Goal: Information Seeking & Learning: Find specific fact

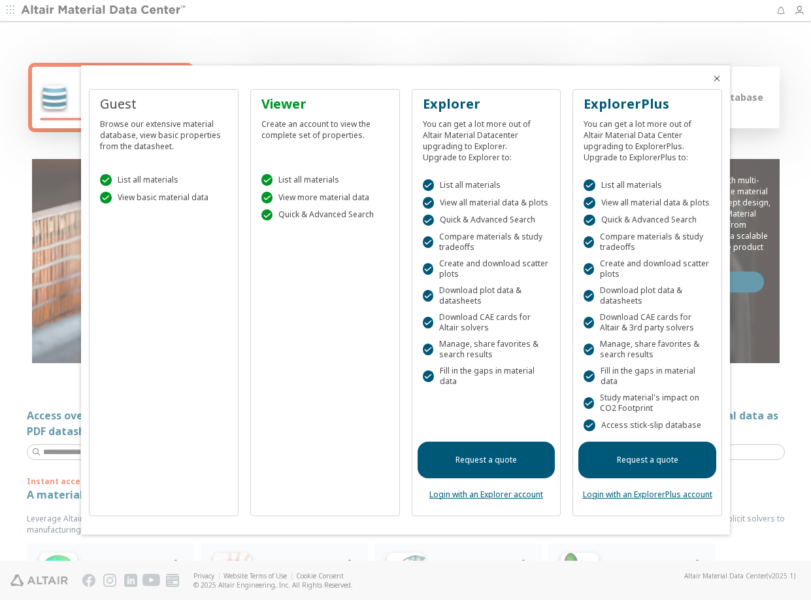
click at [715, 78] on icon "Close" at bounding box center [717, 78] width 10 height 10
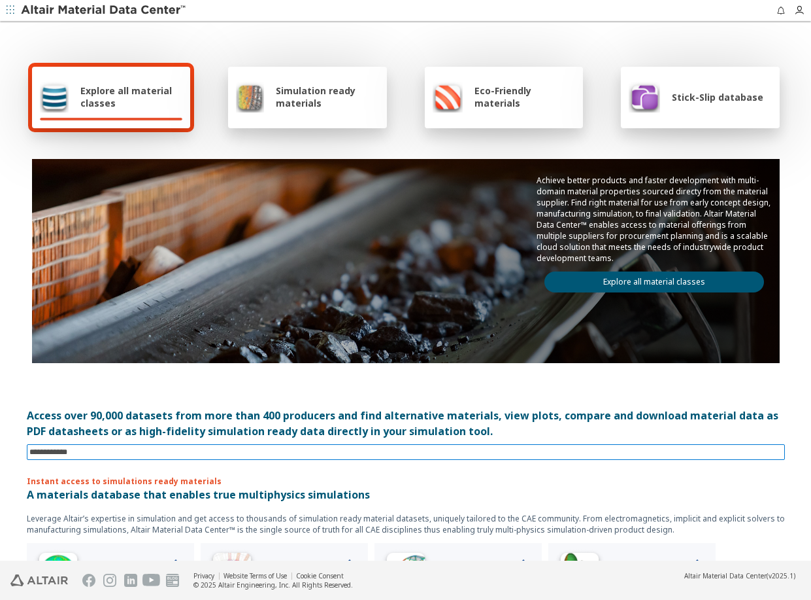
click at [167, 447] on input at bounding box center [407, 452] width 756 height 14
type input "********"
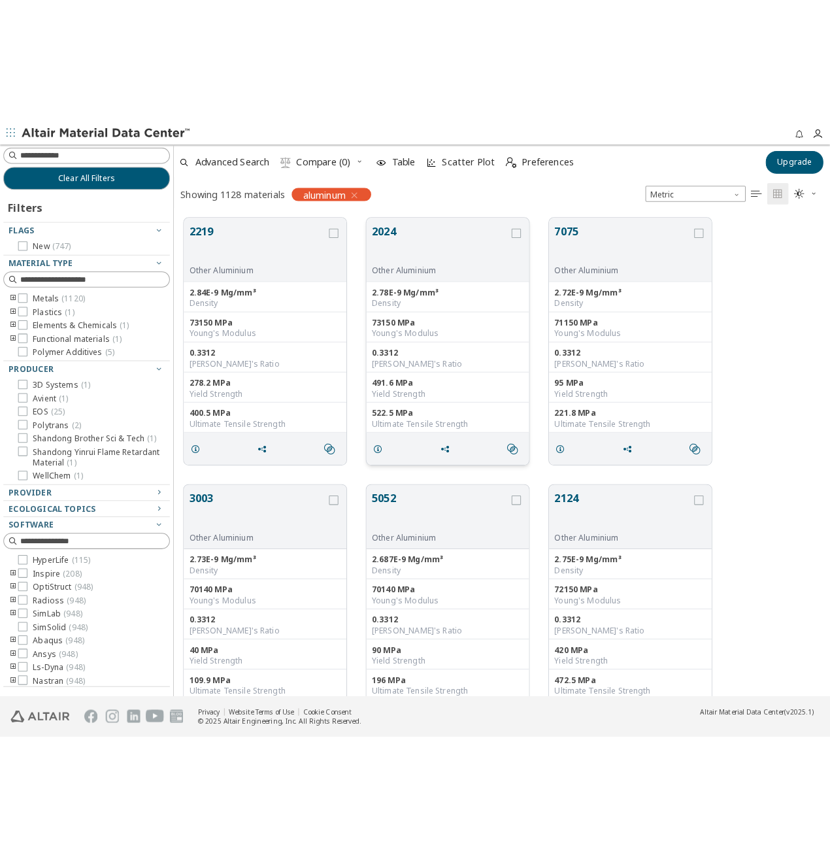
scroll to position [727, 651]
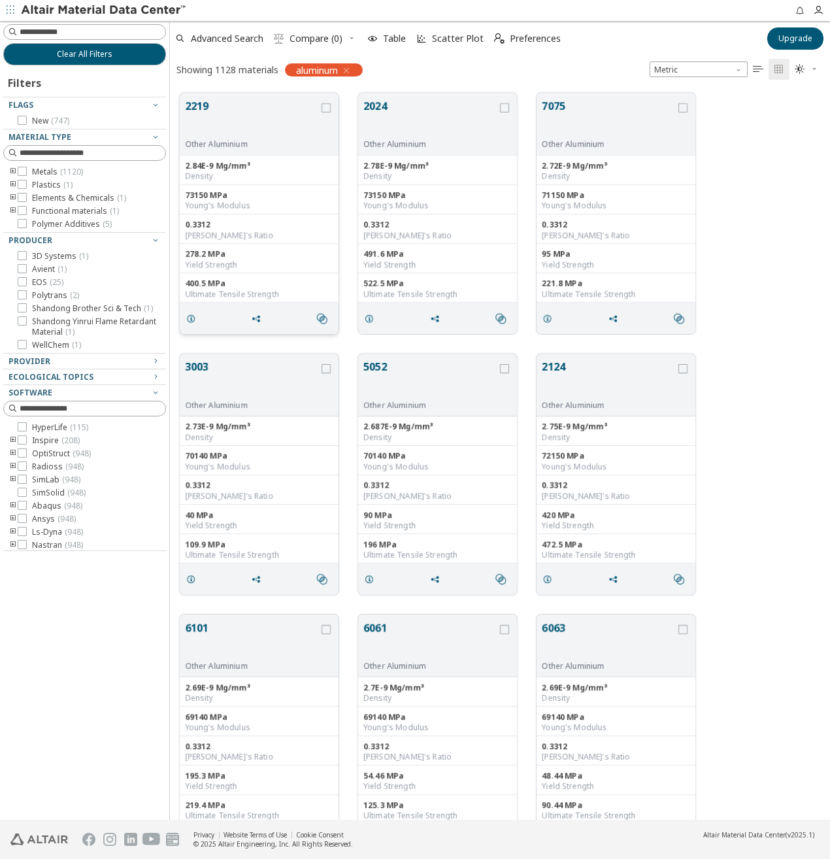
click at [260, 197] on div "73150 MPa" at bounding box center [259, 195] width 148 height 10
click at [197, 318] on span "grid" at bounding box center [193, 318] width 21 height 25
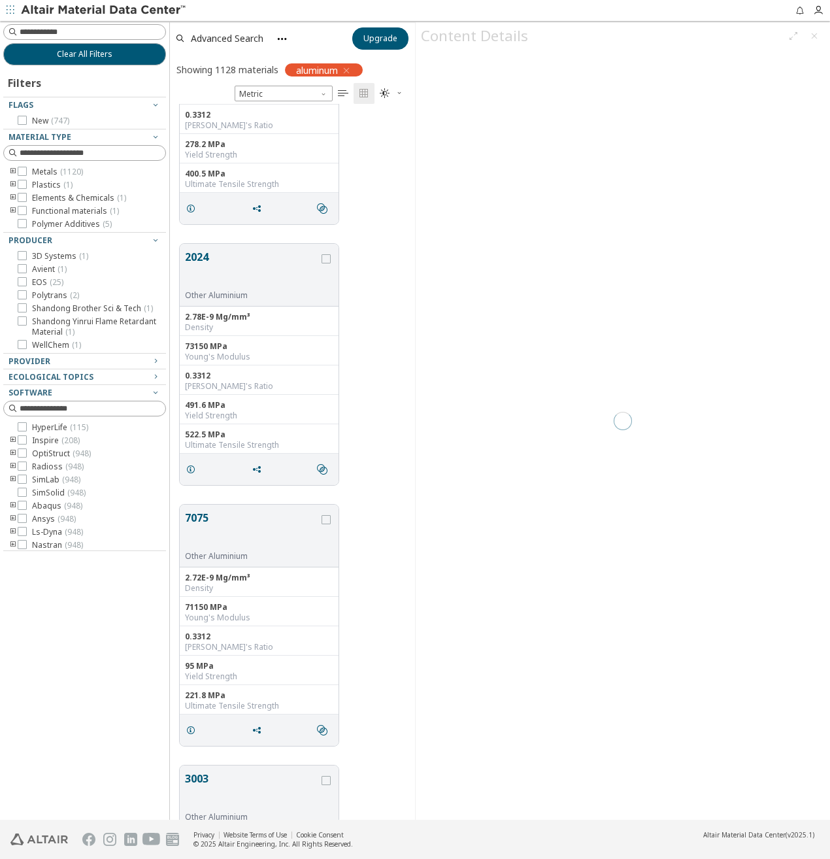
scroll to position [0, 0]
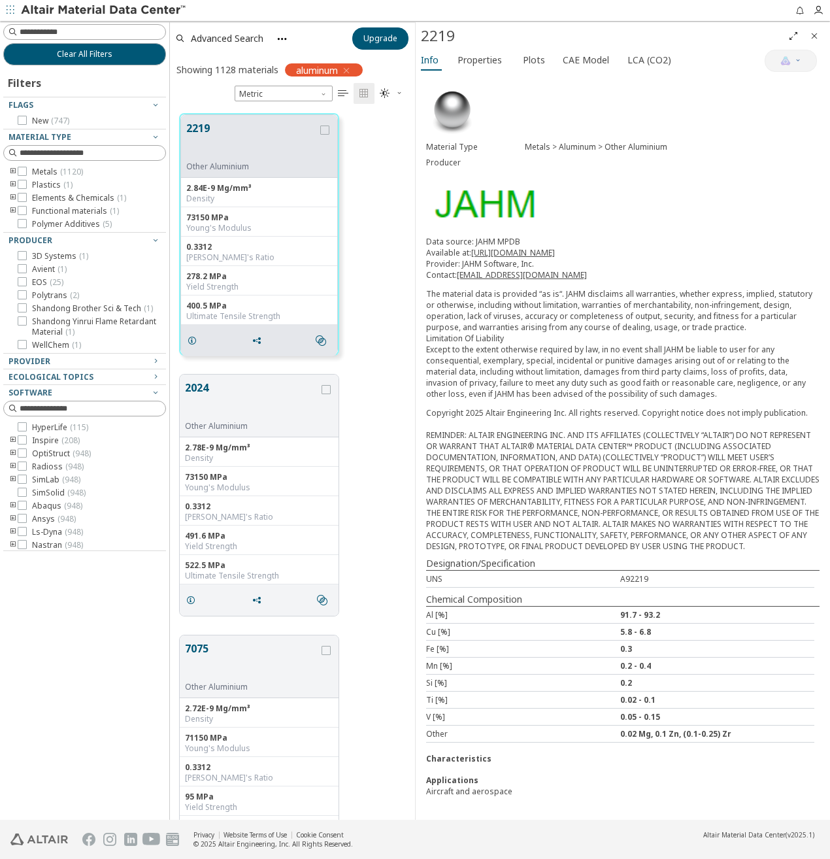
scroll to position [65, 0]
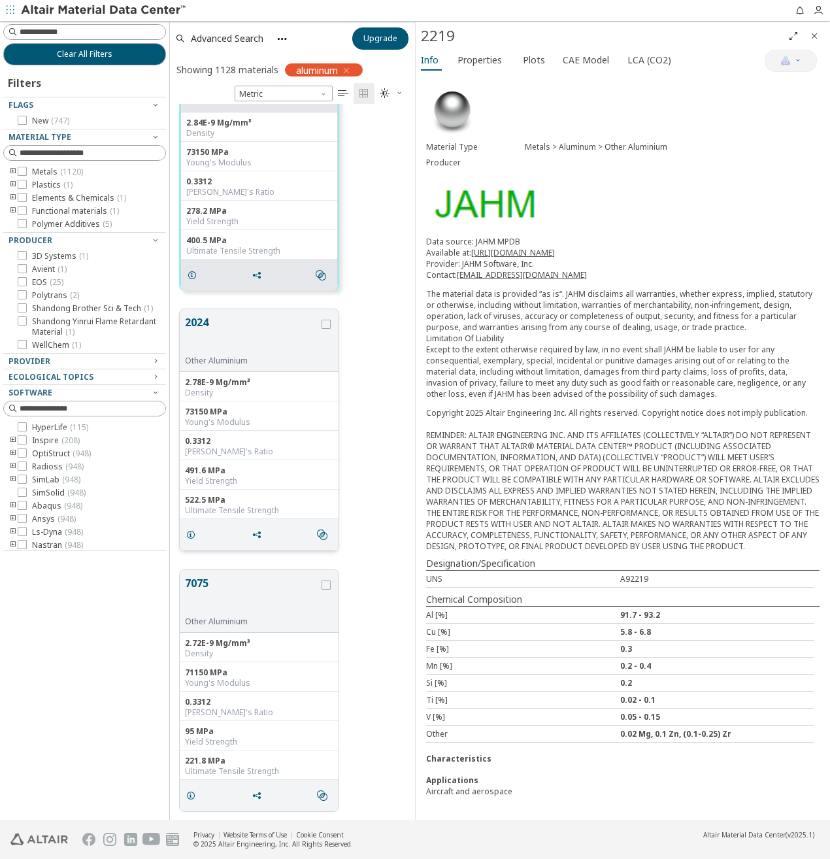
click at [238, 334] on button "2024" at bounding box center [252, 334] width 134 height 41
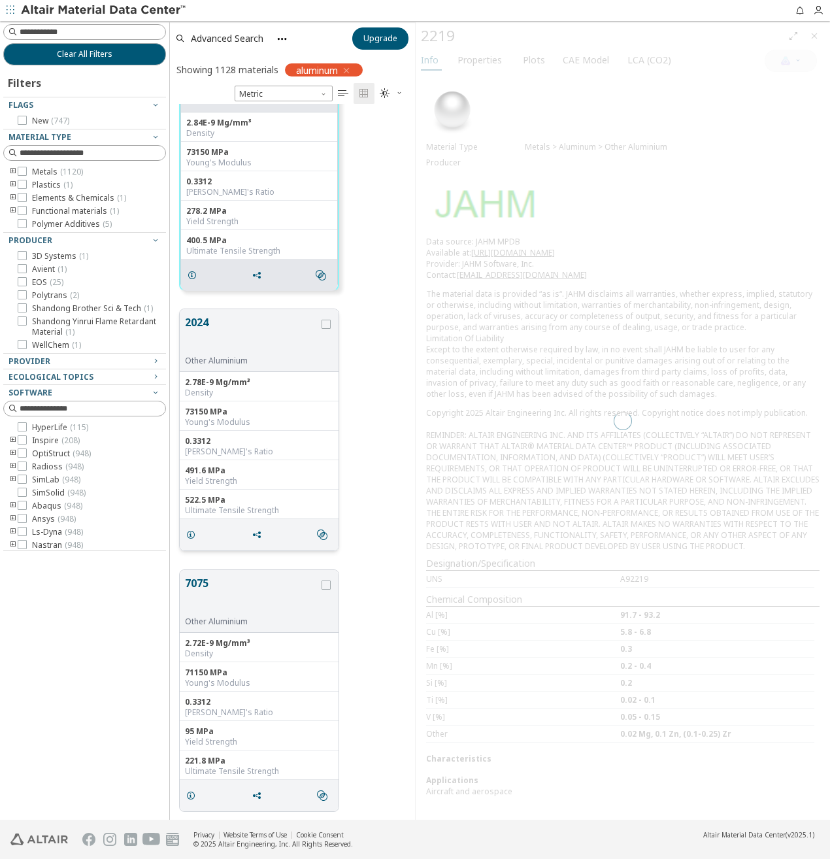
scroll to position [0, 0]
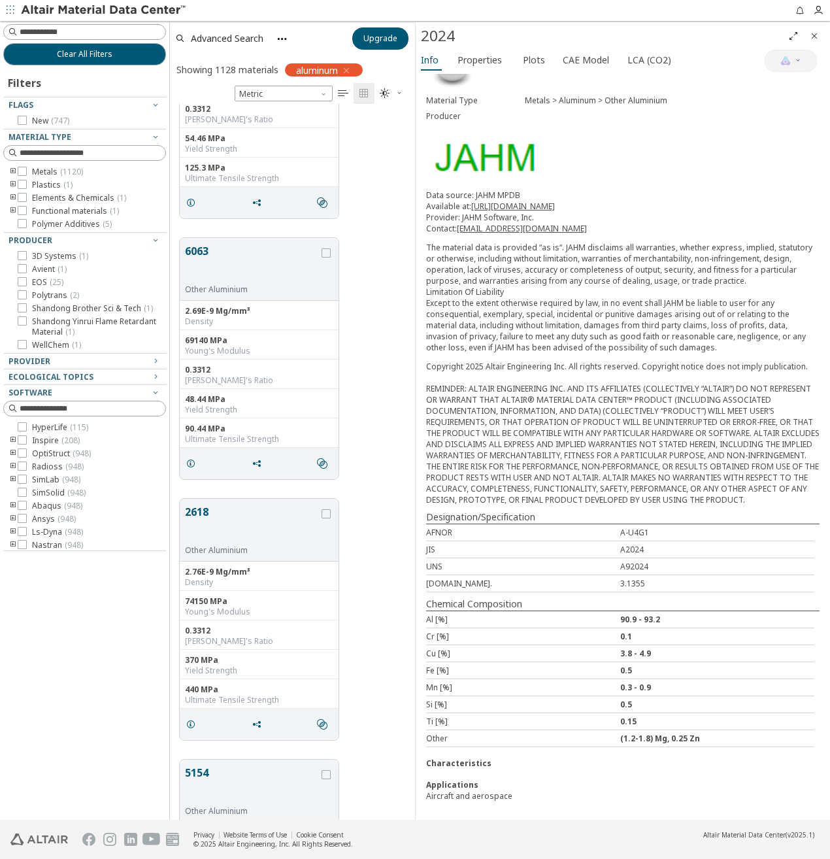
scroll to position [1832, 0]
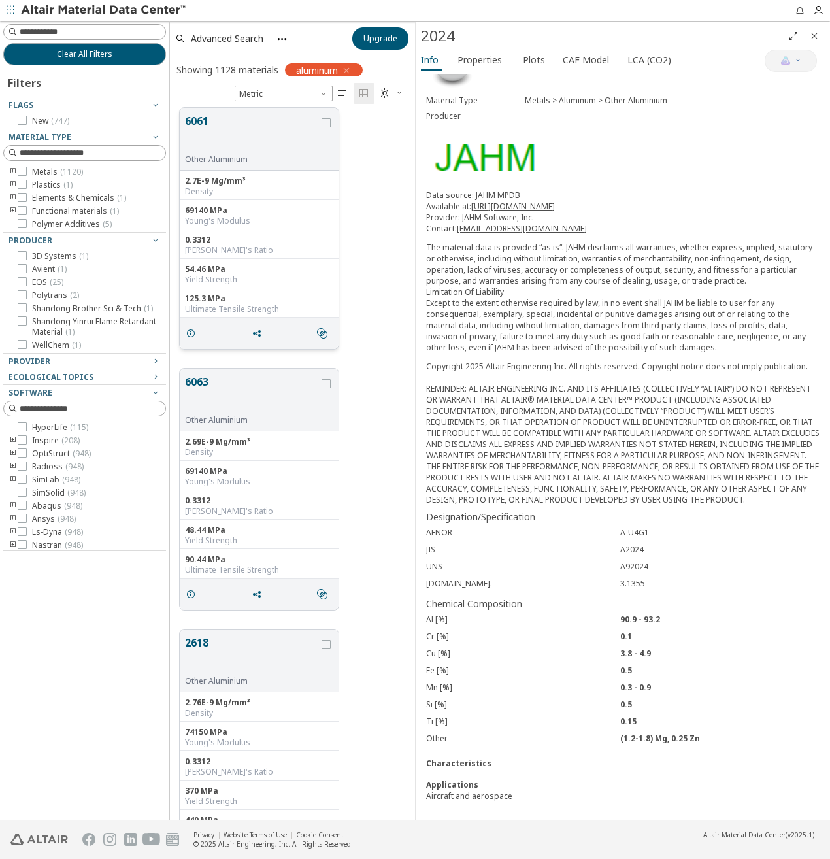
click at [273, 167] on div "6061 Other Aluminium" at bounding box center [259, 139] width 159 height 63
click at [273, 146] on button "6061" at bounding box center [252, 133] width 134 height 41
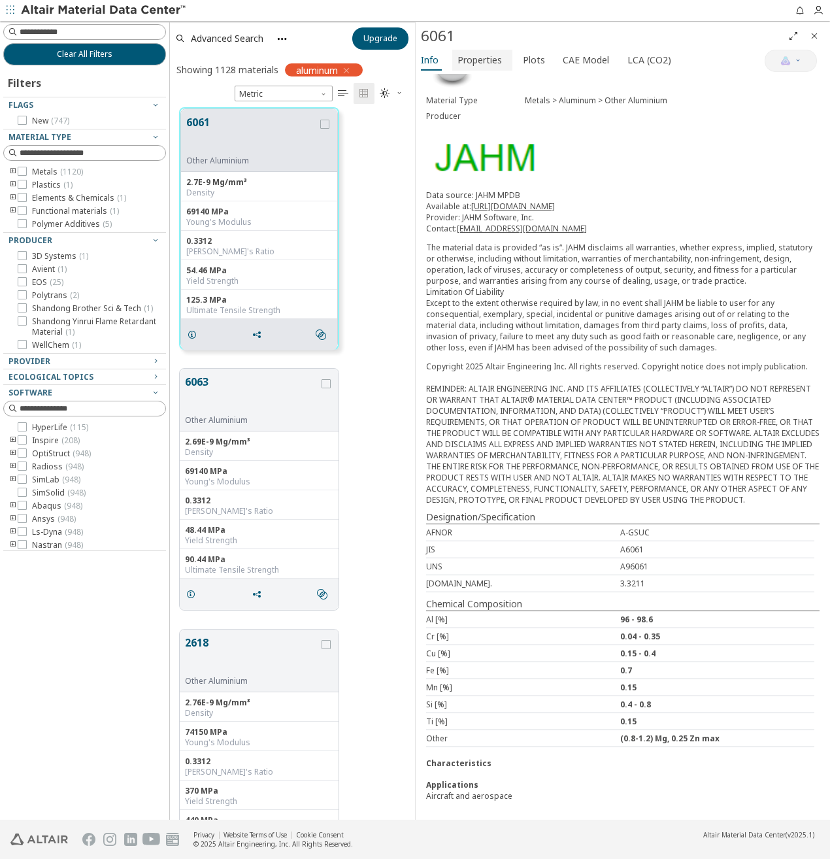
click at [483, 61] on span "Properties" at bounding box center [480, 60] width 44 height 21
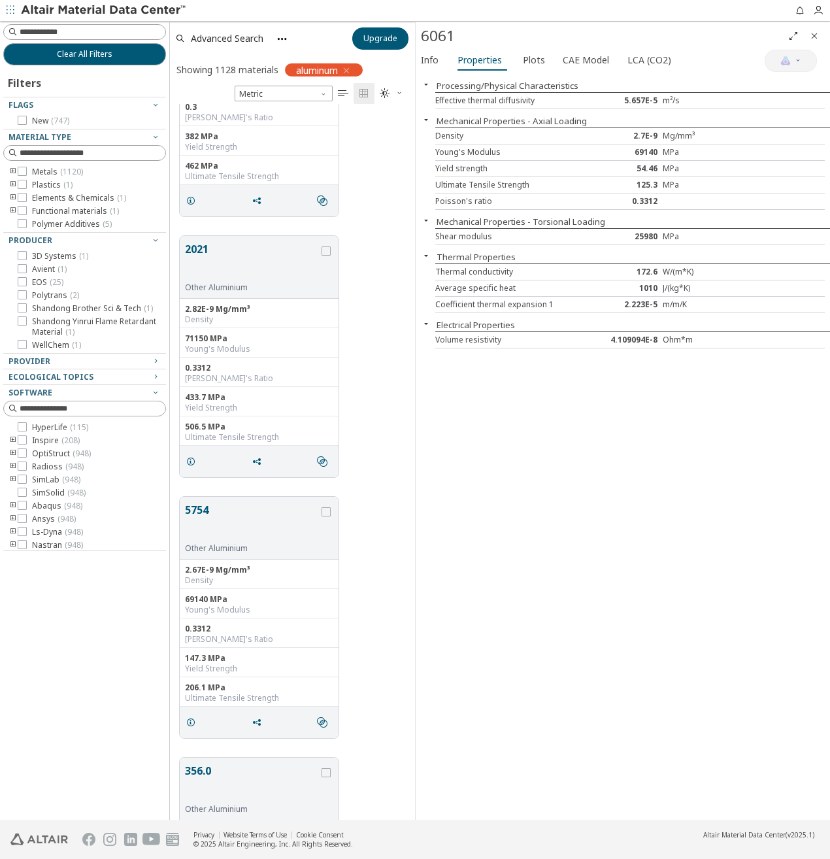
scroll to position [6698, 0]
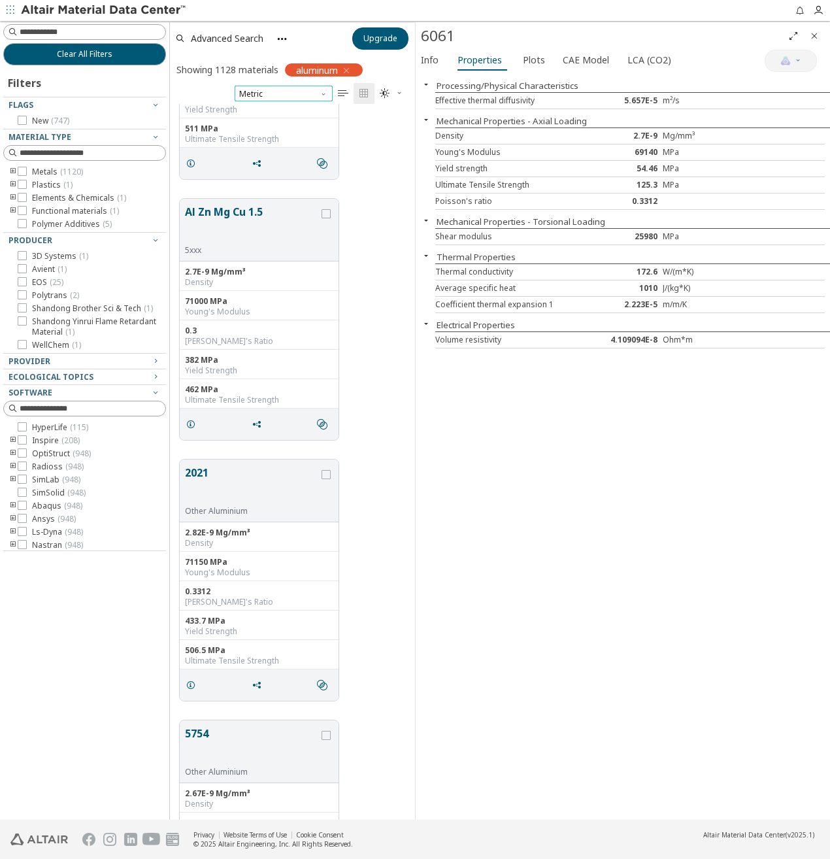
click at [268, 90] on span "Metric" at bounding box center [284, 94] width 98 height 16
click at [348, 68] on icon "button" at bounding box center [346, 70] width 10 height 10
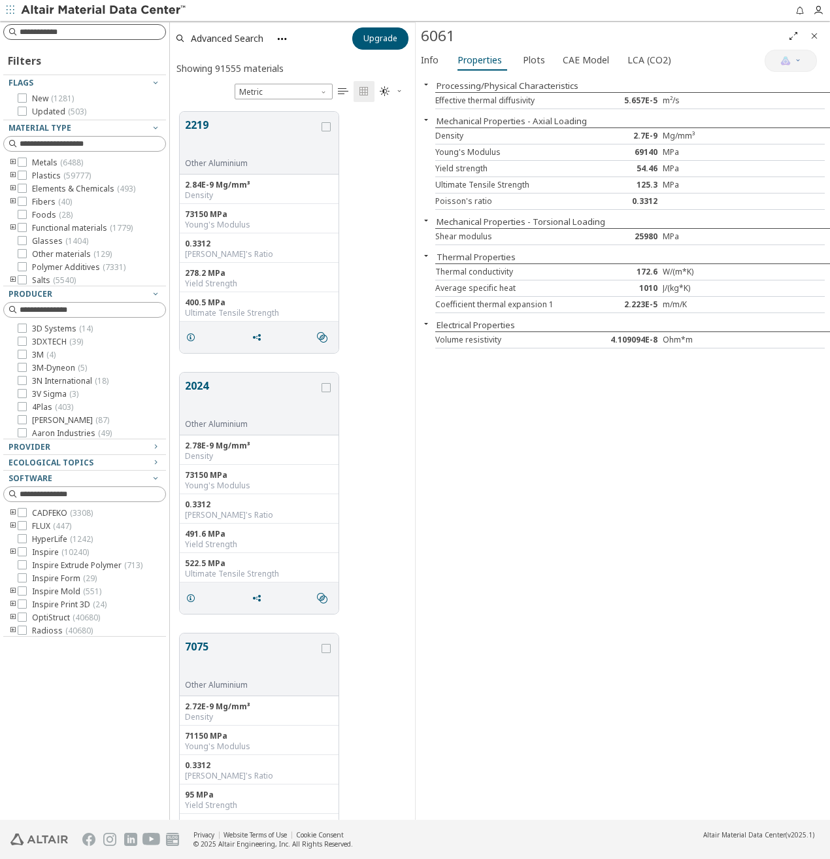
scroll to position [708, 235]
click at [63, 35] on input at bounding box center [86, 32] width 160 height 14
type input "****"
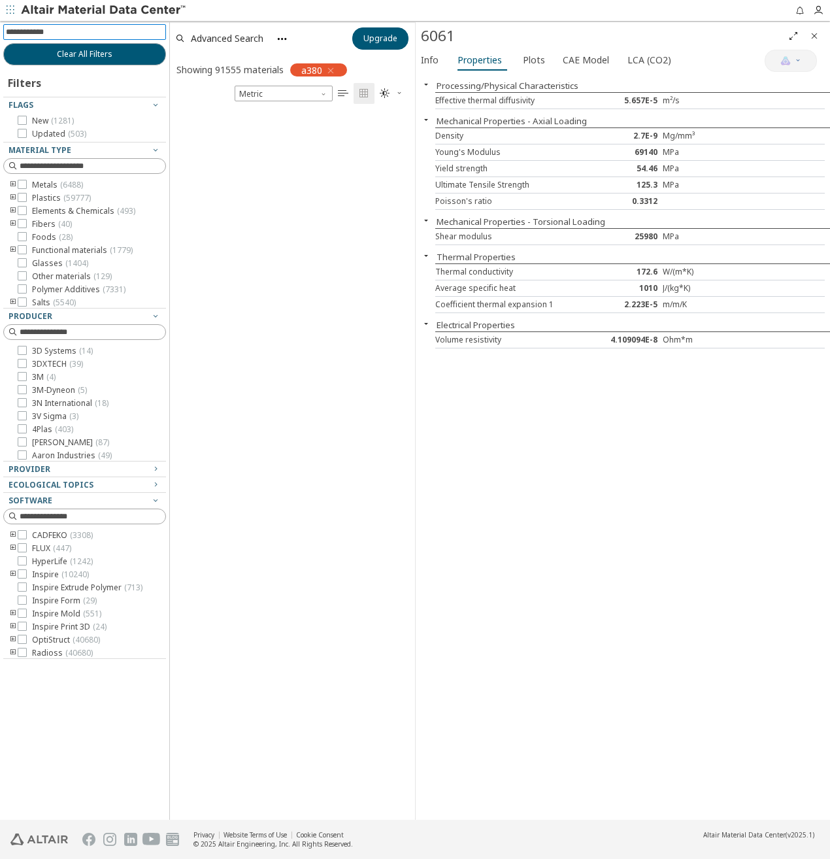
scroll to position [706, 235]
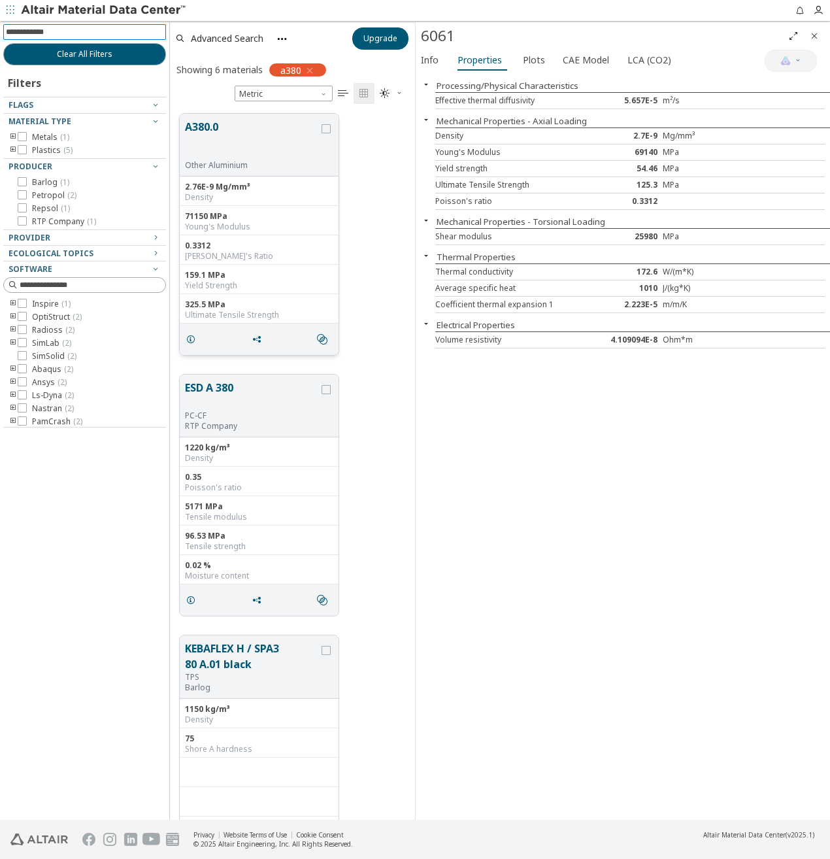
click at [254, 149] on button "A380.0" at bounding box center [252, 139] width 134 height 41
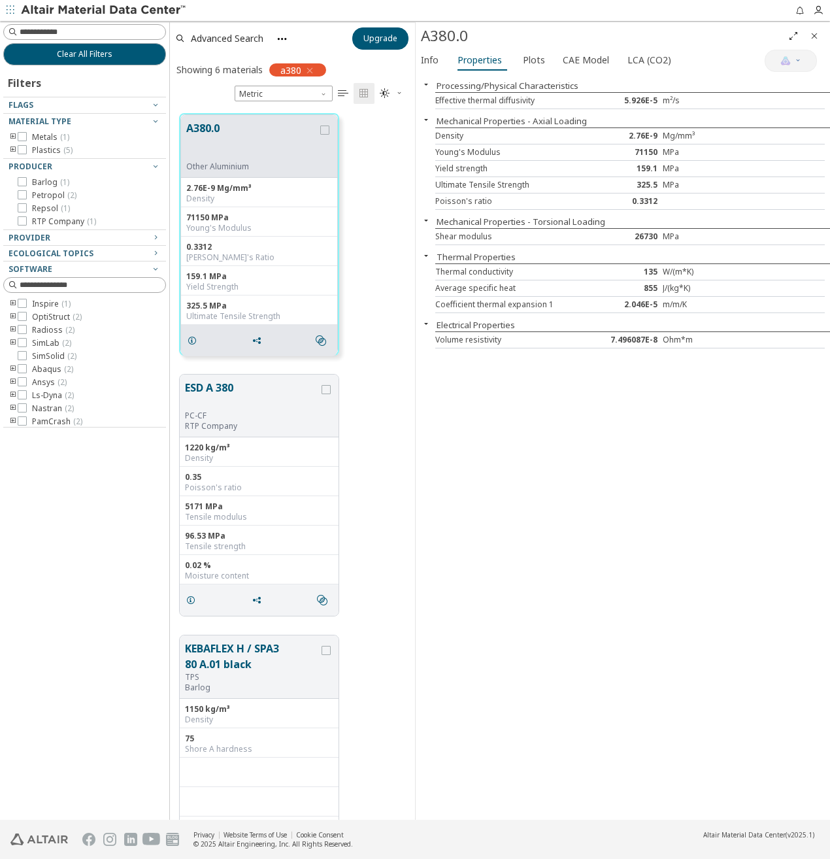
click at [464, 203] on div "Poisson's ratio" at bounding box center [516, 201] width 162 height 10
click at [574, 59] on span "CAE Model" at bounding box center [586, 60] width 46 height 21
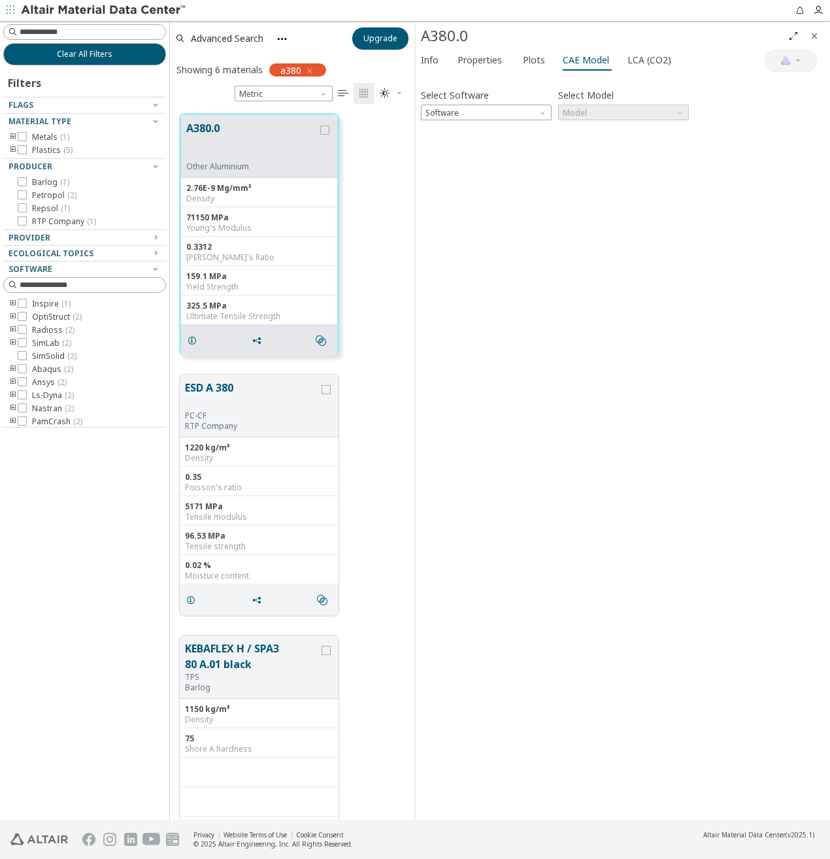
click at [521, 100] on div "Select Software Software" at bounding box center [486, 103] width 131 height 35
click at [520, 110] on span "Software" at bounding box center [486, 113] width 131 height 16
click at [477, 141] on span "OptiStruct" at bounding box center [486, 144] width 120 height 9
click at [590, 114] on span "Model" at bounding box center [623, 113] width 131 height 16
click at [590, 126] on span "Mat1" at bounding box center [624, 128] width 120 height 9
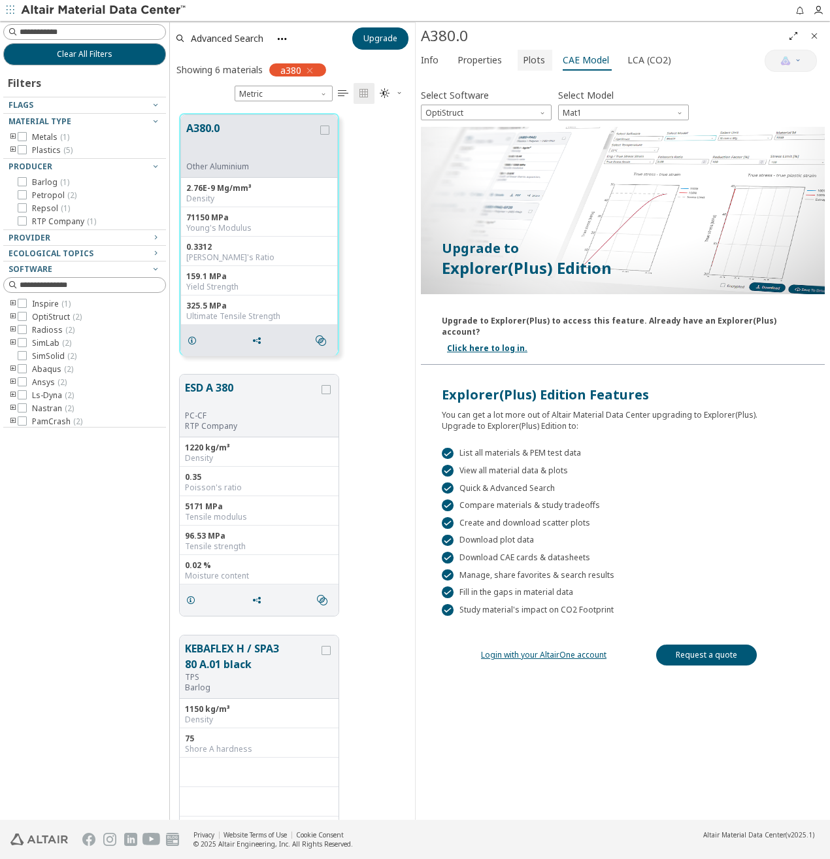
click at [524, 64] on span "Plots" at bounding box center [534, 60] width 22 height 21
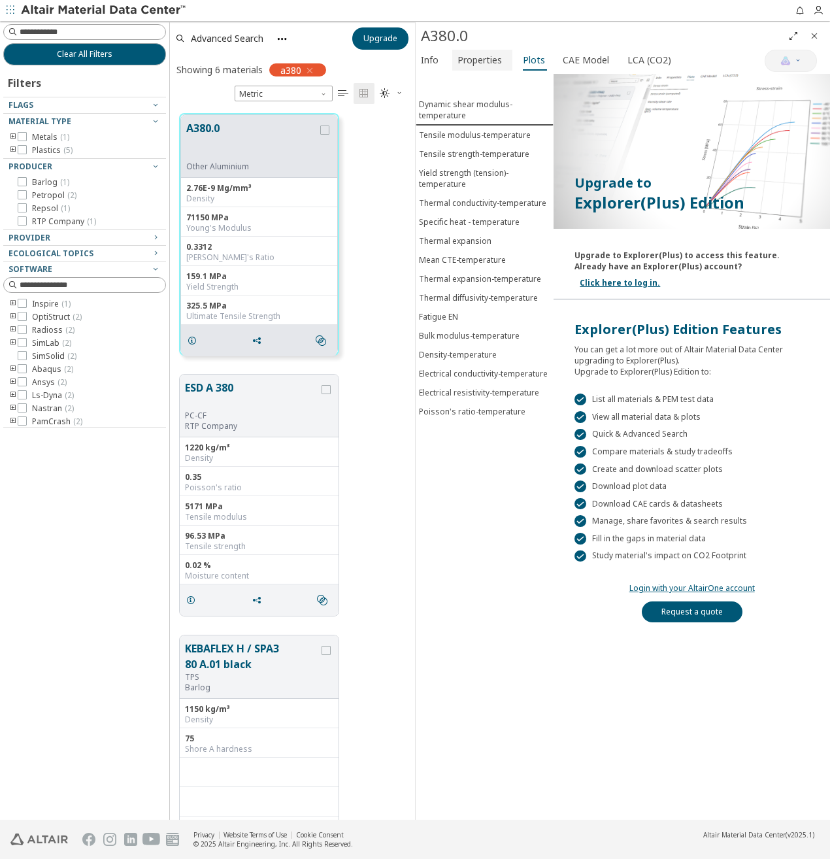
click at [481, 61] on span "Properties" at bounding box center [480, 60] width 44 height 21
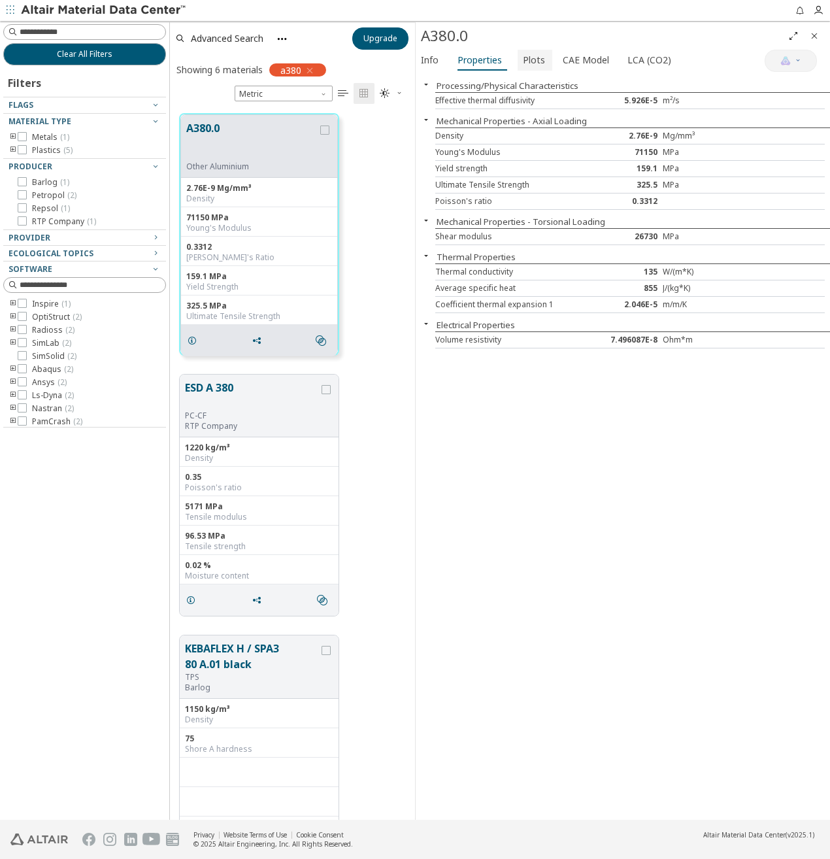
click at [531, 57] on span "Plots" at bounding box center [534, 60] width 22 height 21
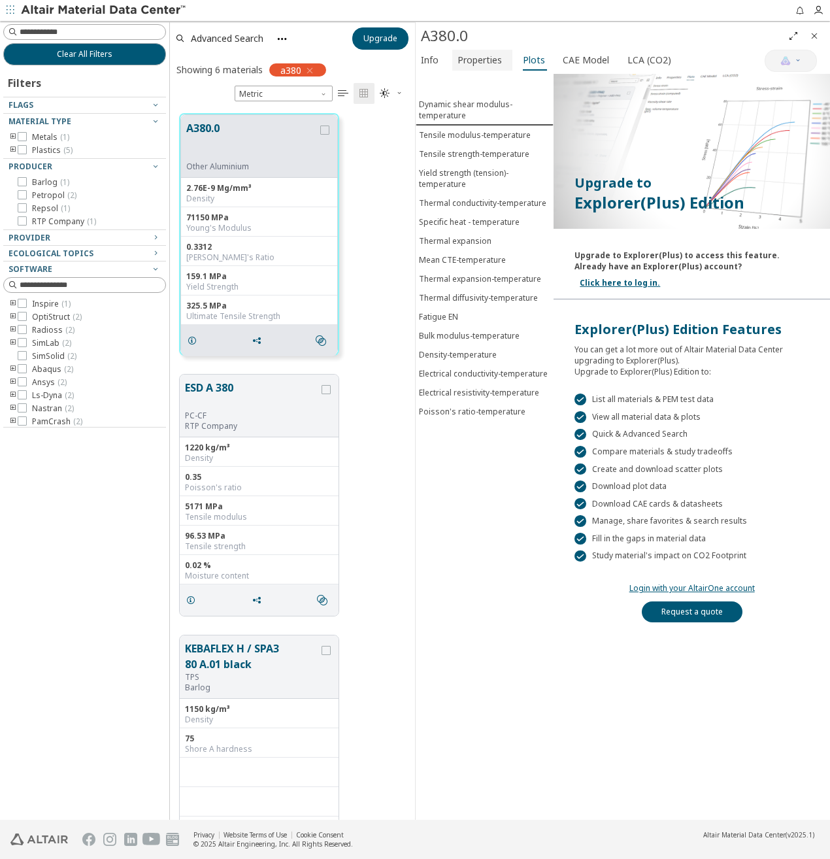
click at [499, 57] on span "Properties" at bounding box center [480, 60] width 44 height 21
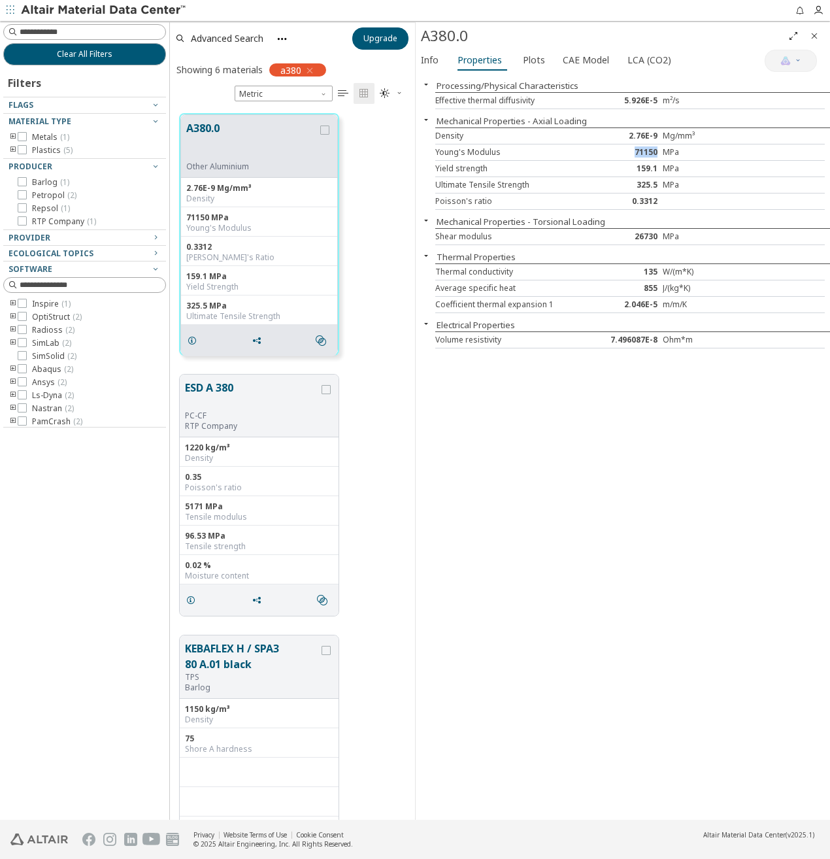
drag, startPoint x: 658, startPoint y: 154, endPoint x: 632, endPoint y: 155, distance: 26.2
click at [632, 155] on div "71150" at bounding box center [630, 152] width 65 height 10
copy div "71150"
click at [605, 165] on div "159.1" at bounding box center [630, 168] width 65 height 10
drag, startPoint x: 625, startPoint y: 139, endPoint x: 656, endPoint y: 135, distance: 31.7
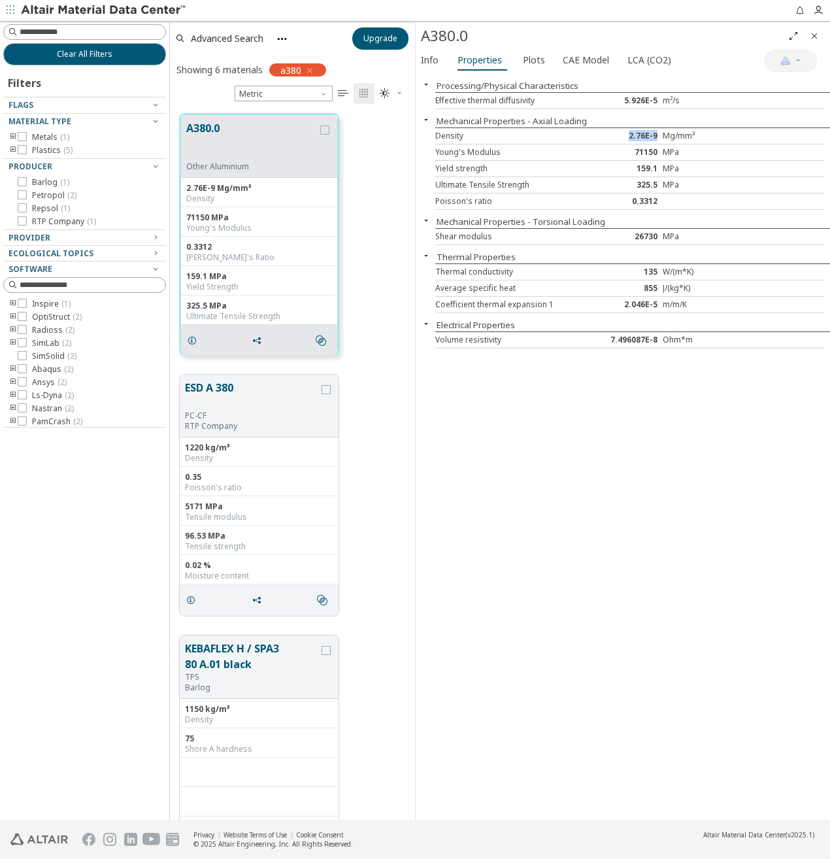
click at [656, 135] on div "2.76E-9" at bounding box center [630, 136] width 65 height 10
copy div "2.76E-9"
